Goal: Check status: Check status

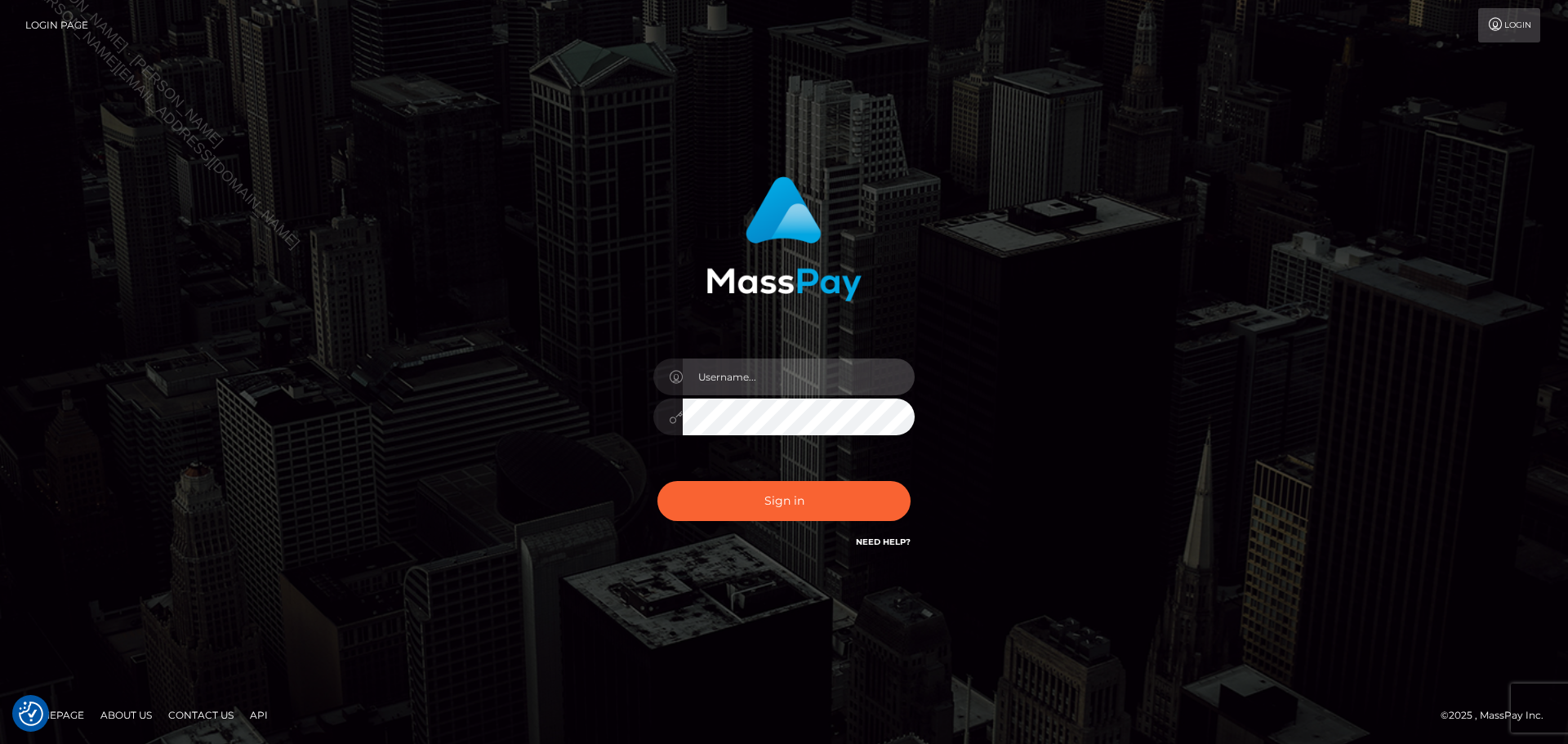
click at [784, 372] on input "text" at bounding box center [798, 376] width 232 height 36
type input "[PERSON_NAME]"
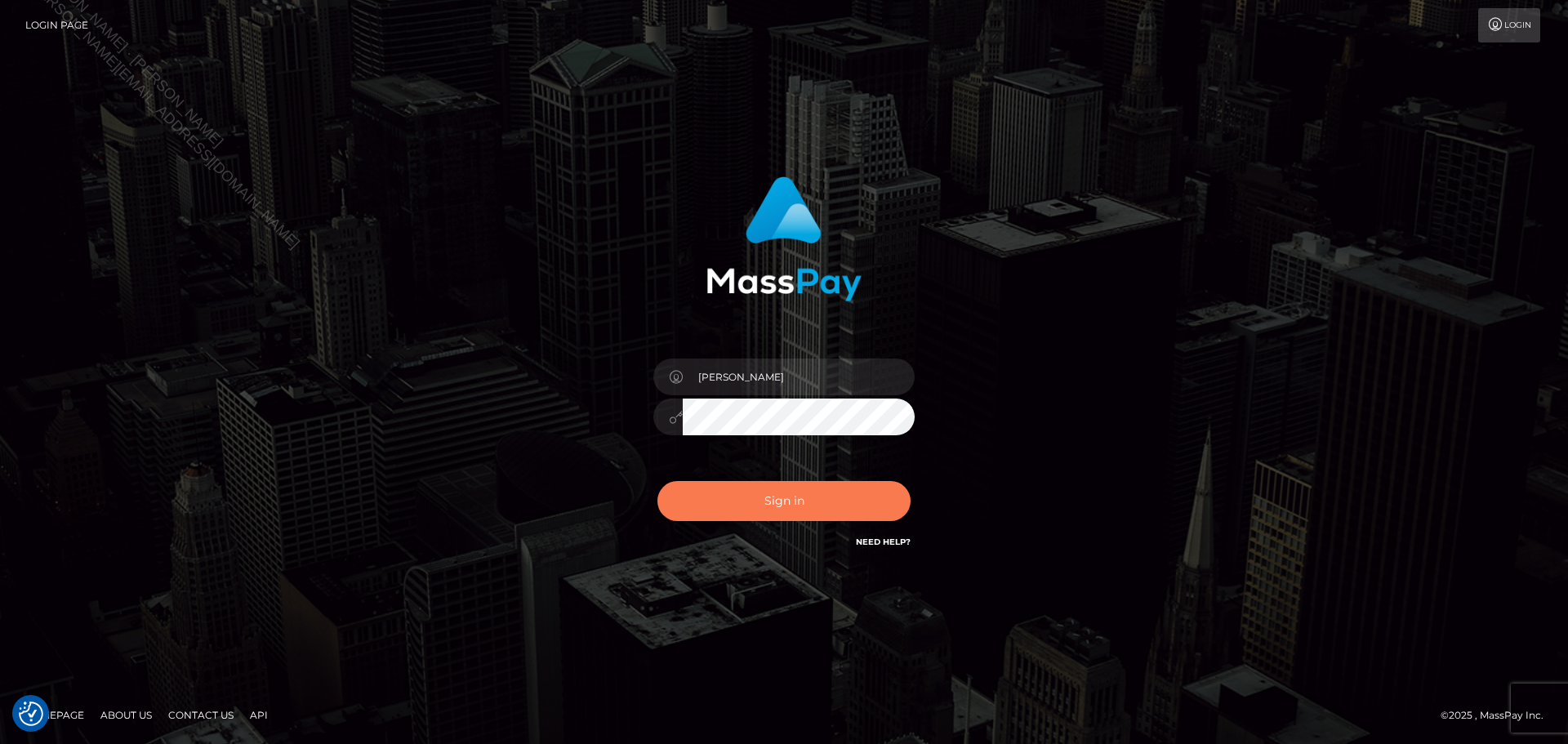
click at [808, 511] on button "Sign in" at bounding box center [784, 501] width 253 height 40
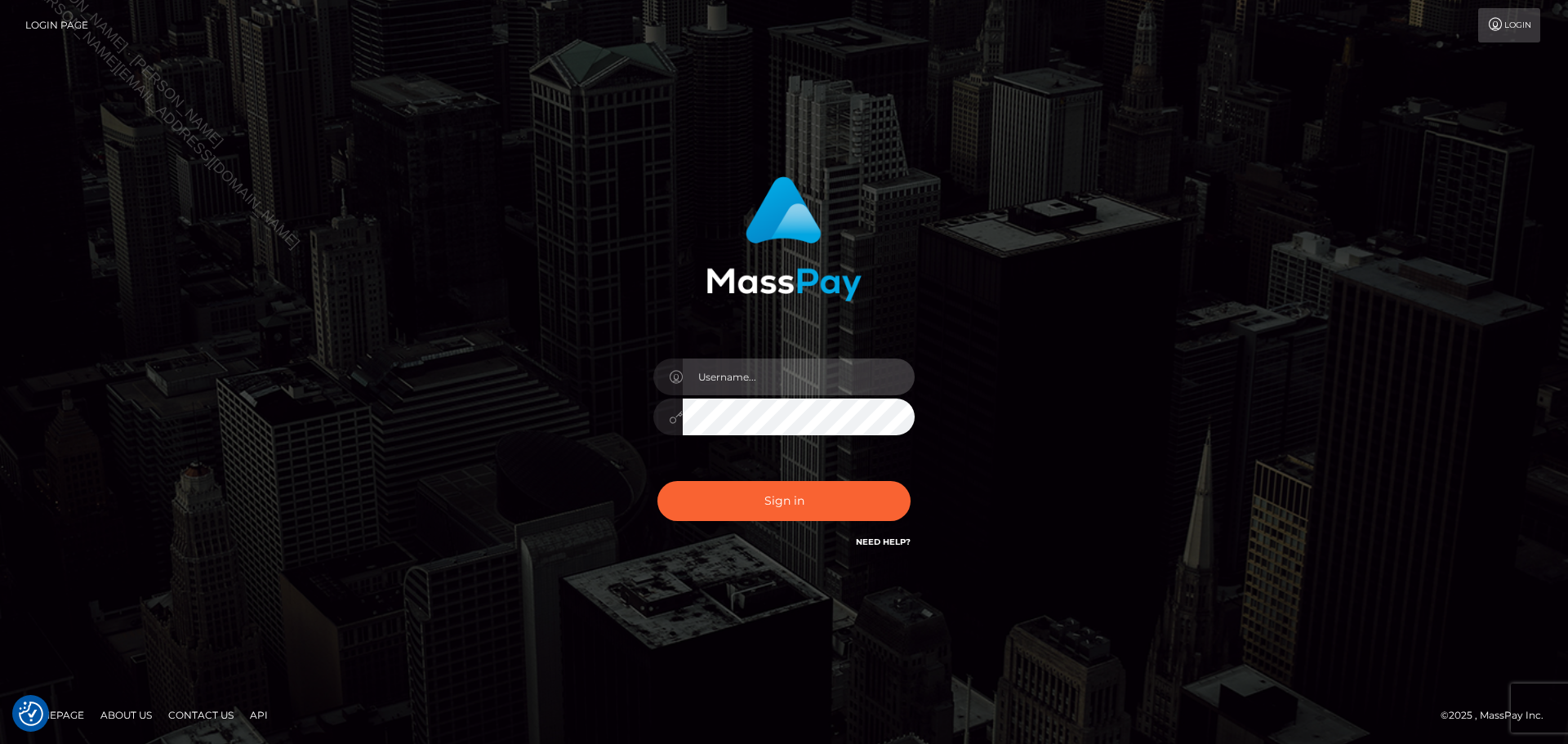
click at [823, 372] on input "text" at bounding box center [798, 376] width 232 height 36
type input "[PERSON_NAME]"
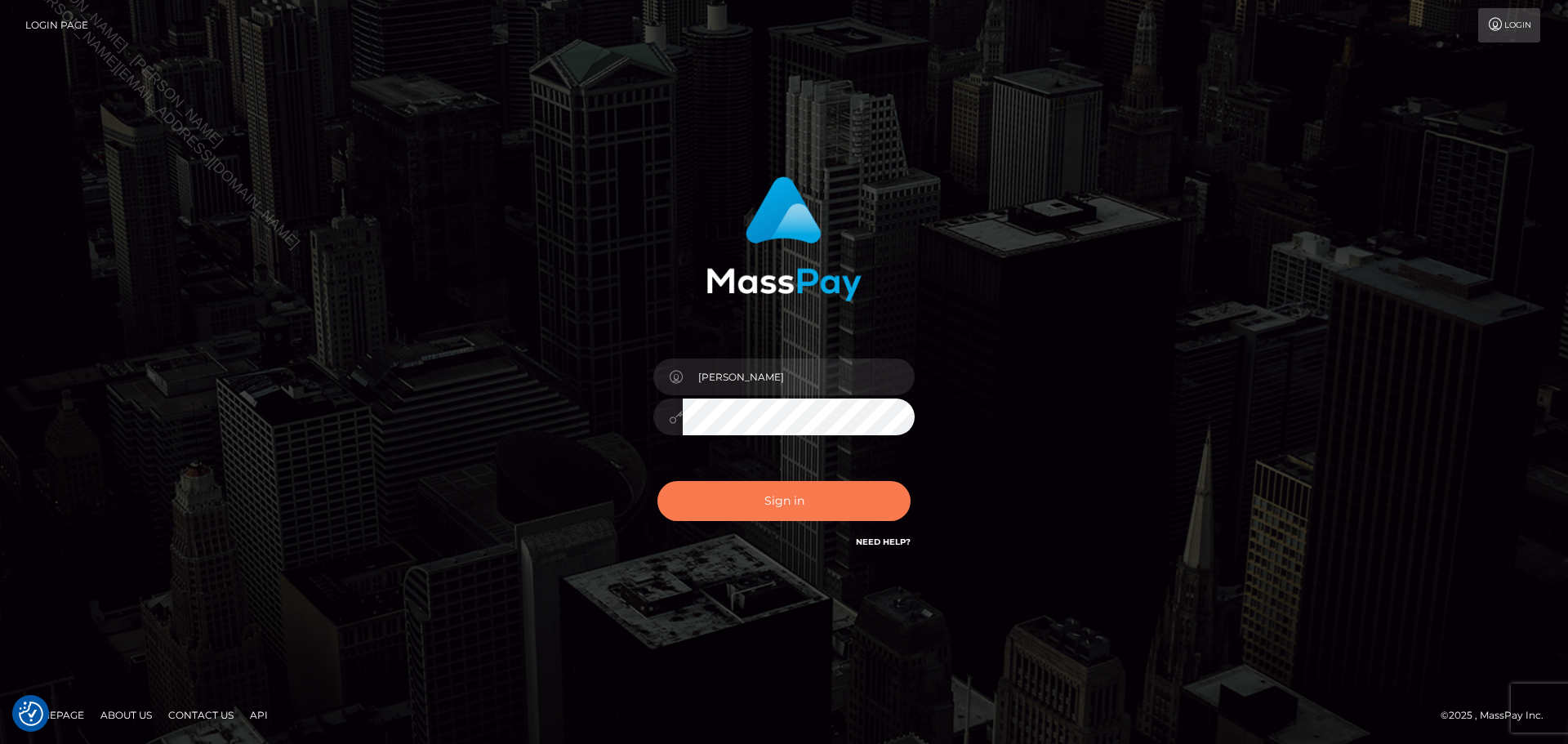
click at [836, 499] on button "Sign in" at bounding box center [784, 501] width 253 height 40
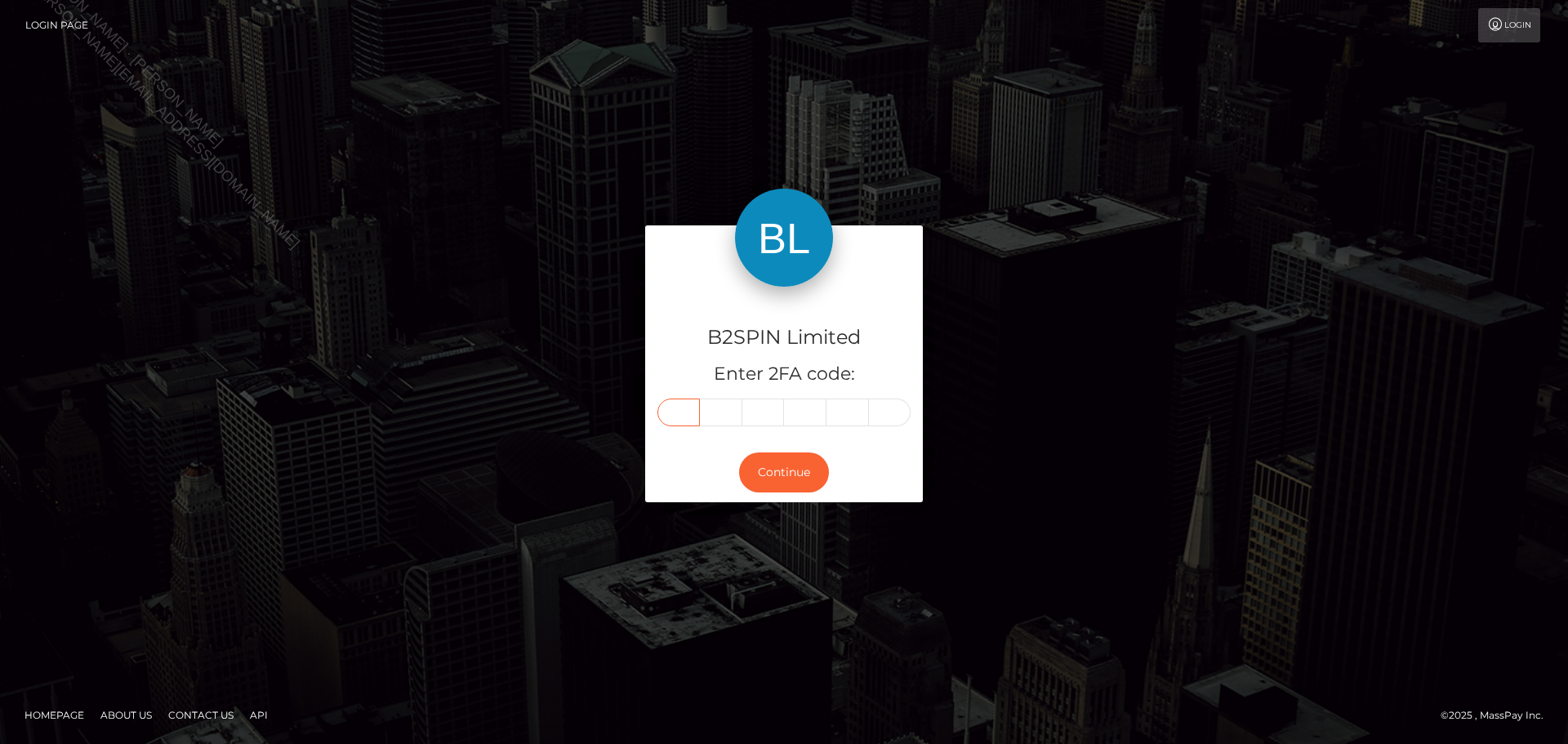
paste input "2"
type input "2"
type input "7"
type input "2"
type input "8"
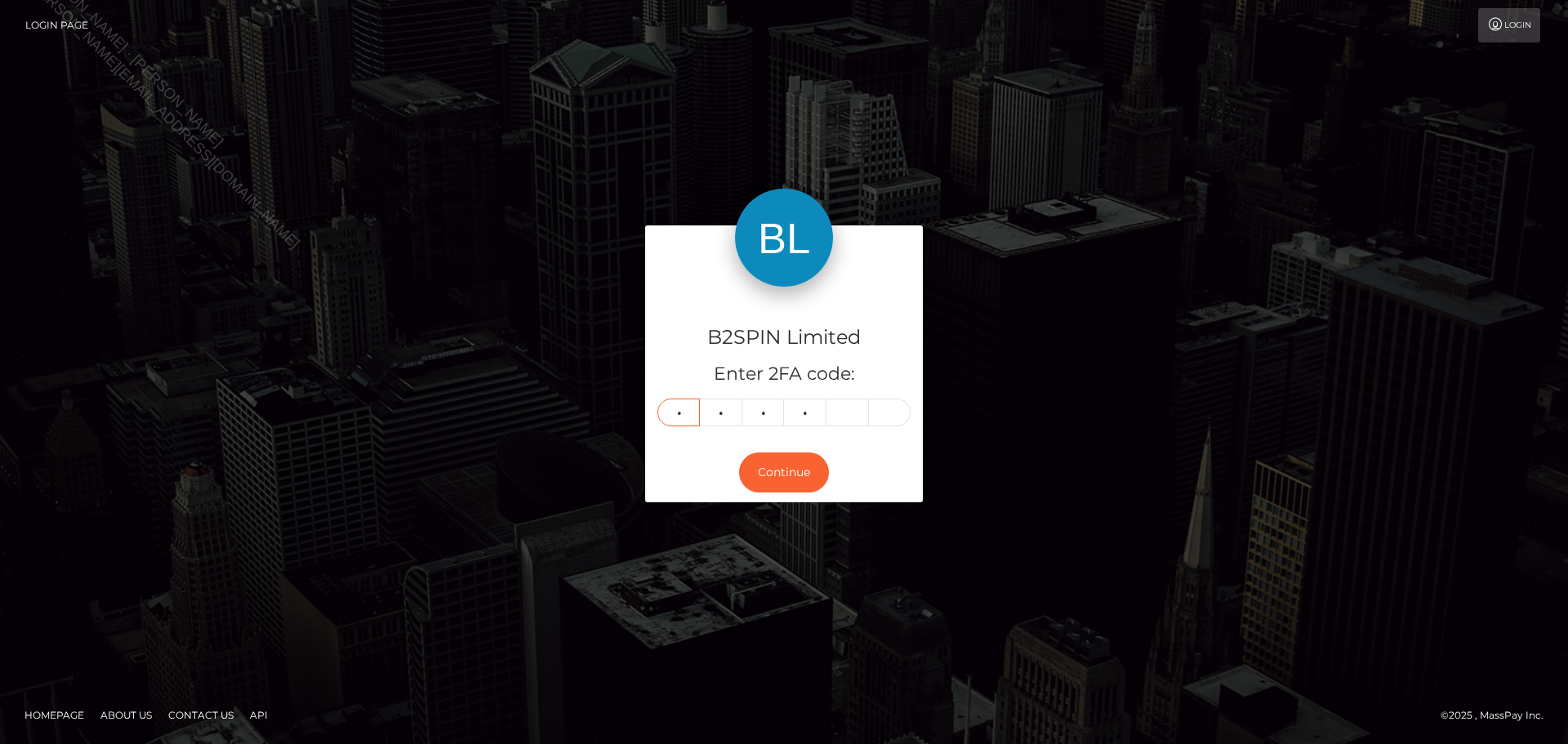
type input "6"
type input "7"
click at [782, 480] on button "Continue" at bounding box center [784, 473] width 90 height 40
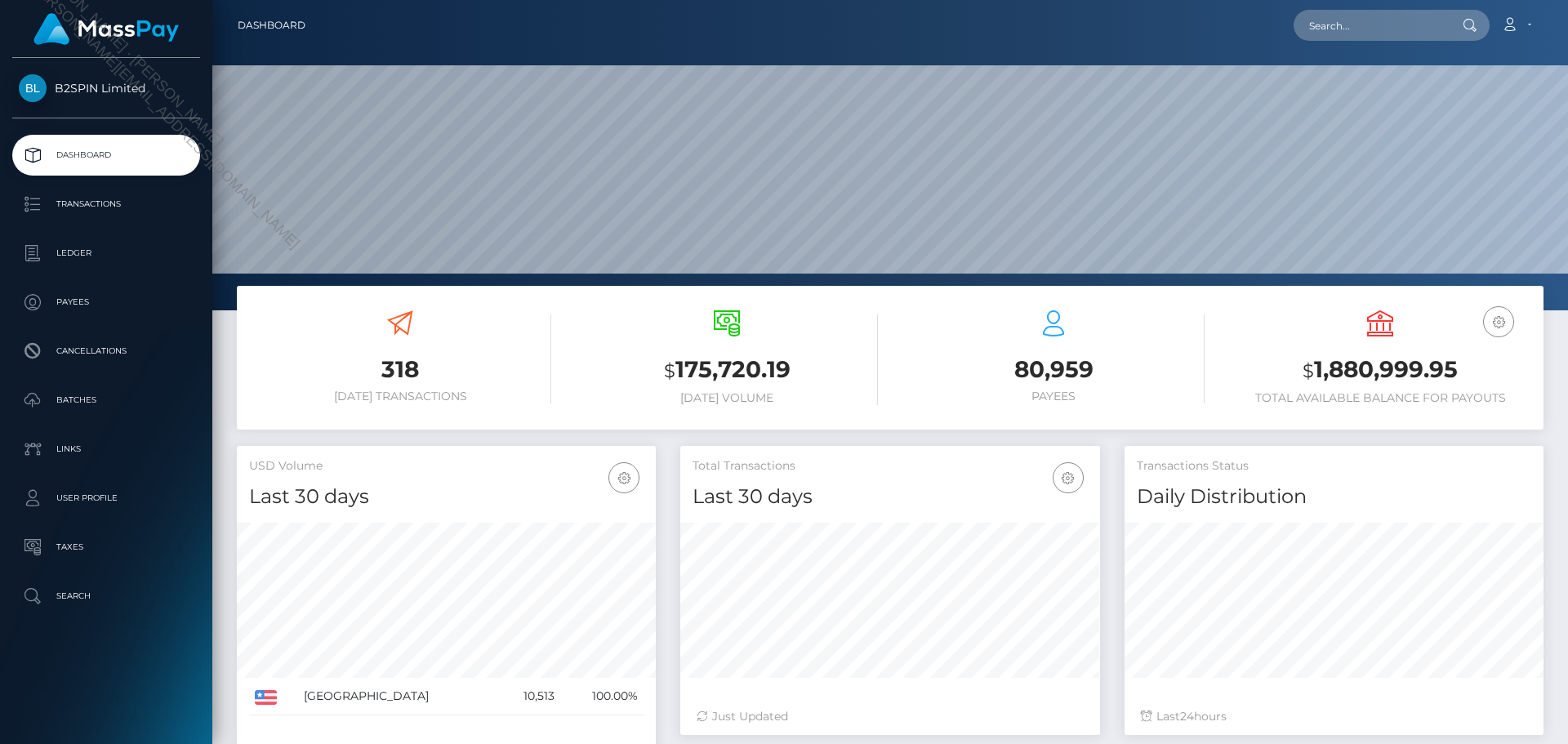
scroll to position [290, 420]
click at [1382, 365] on h3 "$ 1,880,999.95" at bounding box center [1380, 370] width 302 height 34
copy h3 "1,880,999.95"
click at [1382, 365] on h3 "$ 1,880,999.95" at bounding box center [1380, 370] width 302 height 34
